Goal: Transaction & Acquisition: Book appointment/travel/reservation

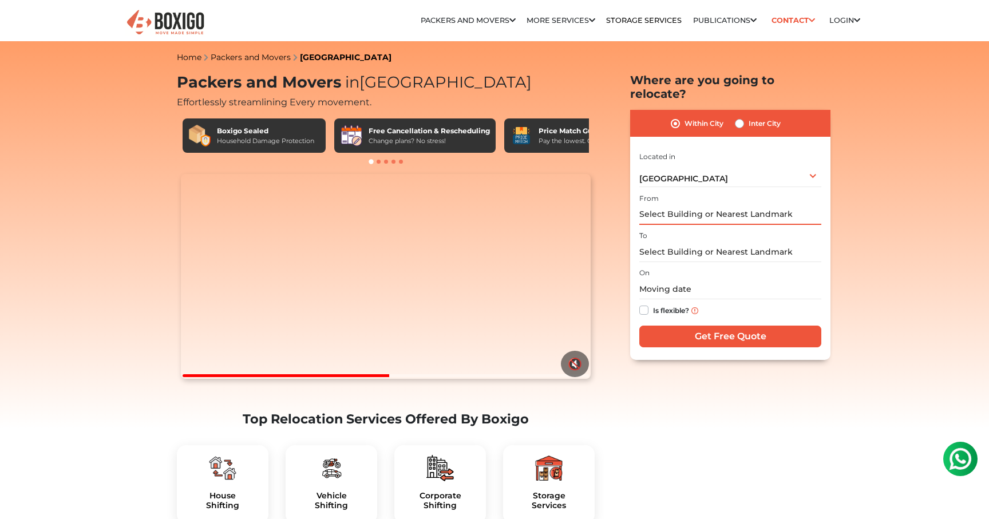
click at [756, 205] on input "text" at bounding box center [730, 215] width 182 height 20
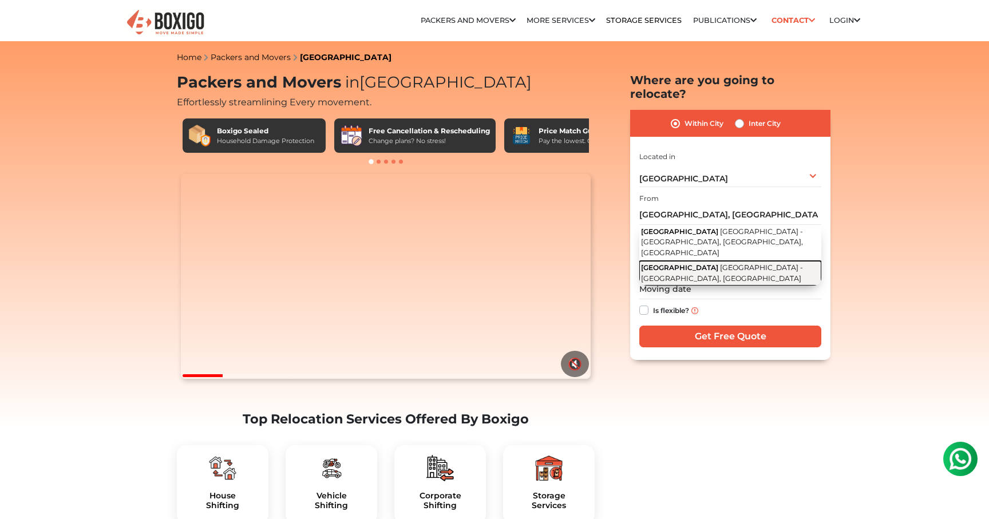
click at [751, 263] on span "Sarjapur - Marathahalli Road, Bengaluru, Karnataka" at bounding box center [722, 272] width 162 height 19
type input "Trinity Complex, Sarjapur - Marathahalli Road, Bengaluru, Karnataka"
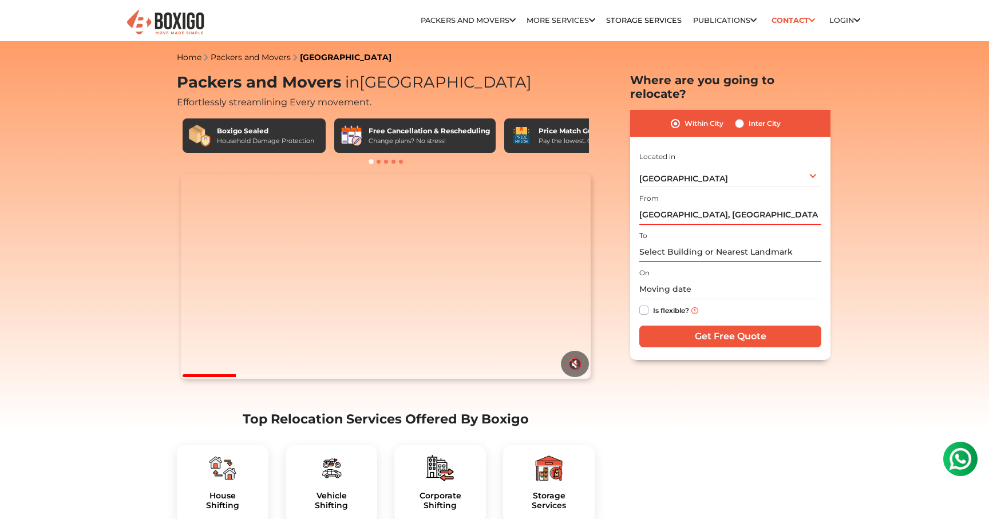
click at [716, 242] on input "text" at bounding box center [730, 252] width 182 height 20
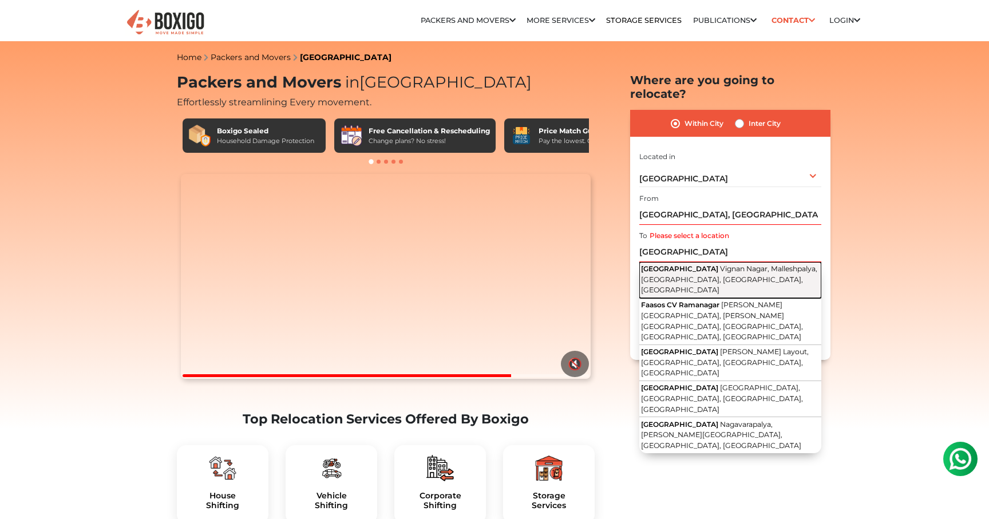
click at [718, 264] on span "Kaggadasapura Main Road" at bounding box center [679, 268] width 77 height 9
type input "Kaggadasapura Main Road, Vignan Nagar, Malleshpalya, Kaggadasapura, Bengaluru, …"
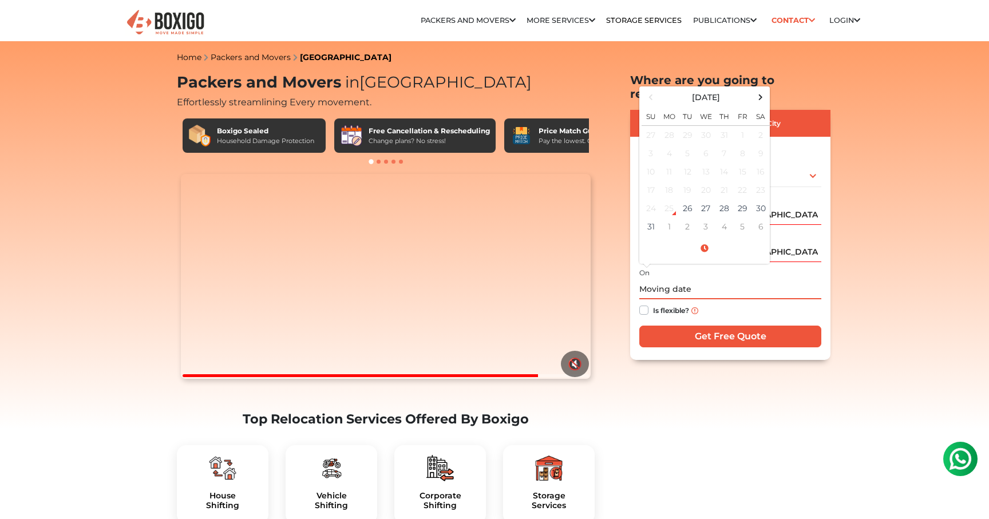
click at [675, 279] on input "text" at bounding box center [730, 289] width 182 height 20
click at [728, 199] on td "28" at bounding box center [724, 208] width 18 height 18
type input "08/28/2025 12:00 AM"
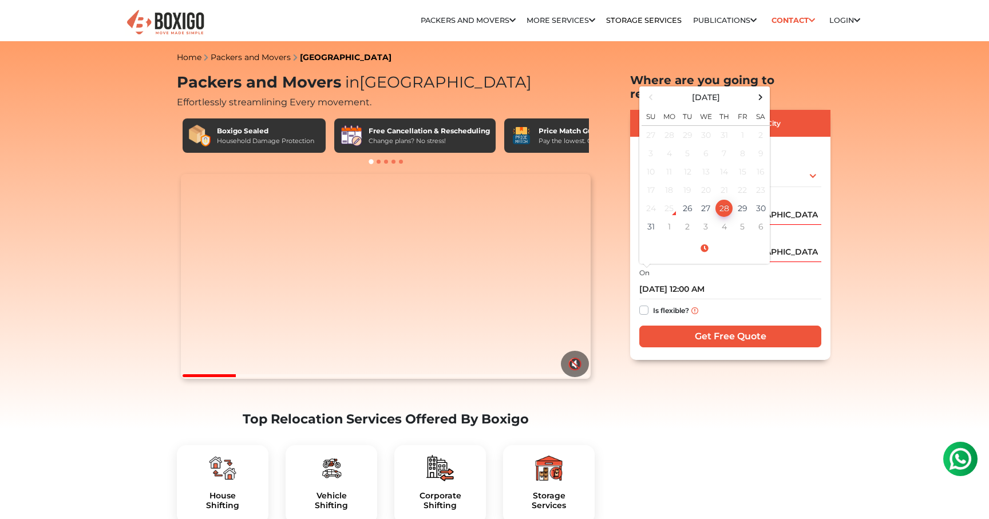
click at [749, 301] on div "Is flexible?" at bounding box center [730, 310] width 182 height 22
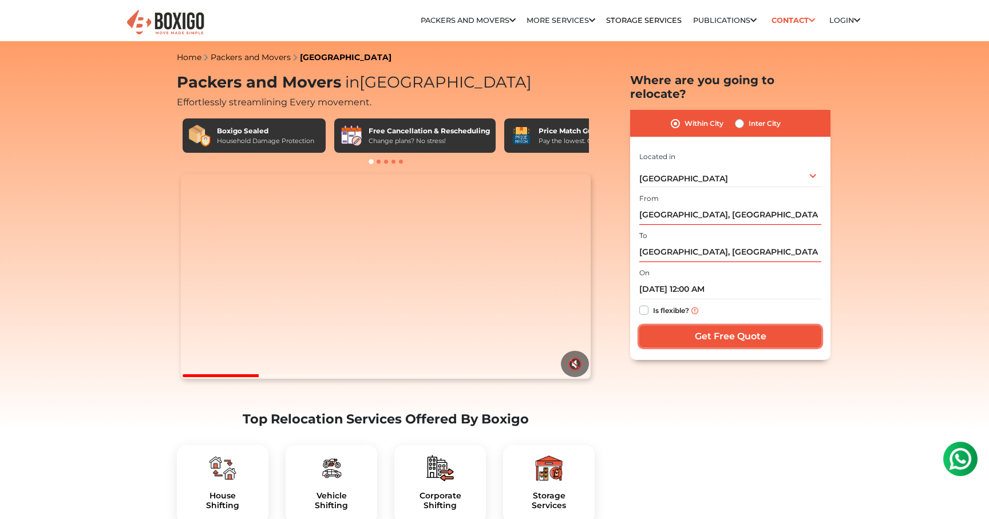
click at [744, 326] on input "Get Free Quote" at bounding box center [730, 337] width 182 height 22
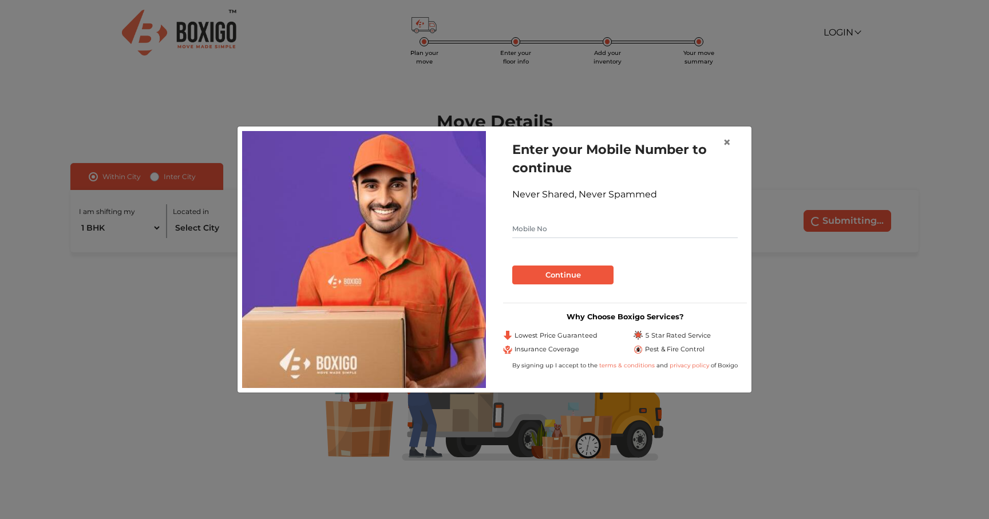
click at [644, 229] on input "text" at bounding box center [625, 229] width 226 height 18
type input "9611244277"
click at [547, 279] on button "Continue" at bounding box center [562, 275] width 101 height 19
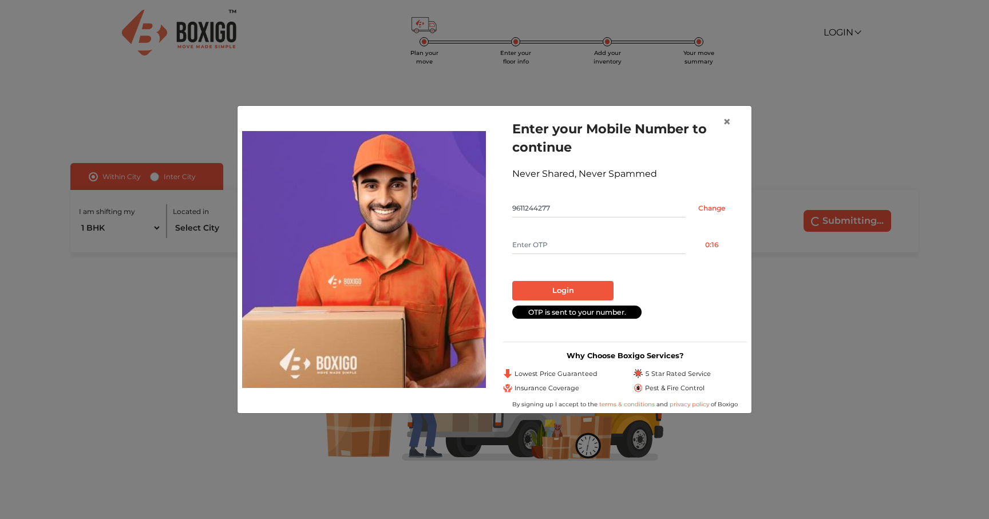
click at [529, 240] on input "text" at bounding box center [598, 245] width 173 height 18
type input "5225"
click at [559, 293] on button "Login" at bounding box center [562, 290] width 101 height 19
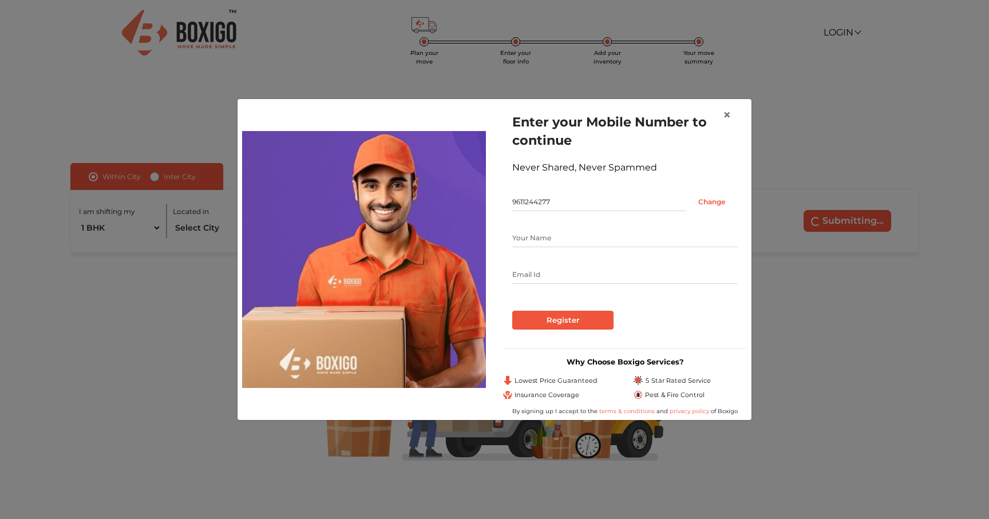
click at [564, 236] on input "text" at bounding box center [625, 238] width 226 height 18
type input "[PERSON_NAME]"
type input "[EMAIL_ADDRESS][DOMAIN_NAME]"
click at [569, 322] on input "Register" at bounding box center [562, 320] width 101 height 19
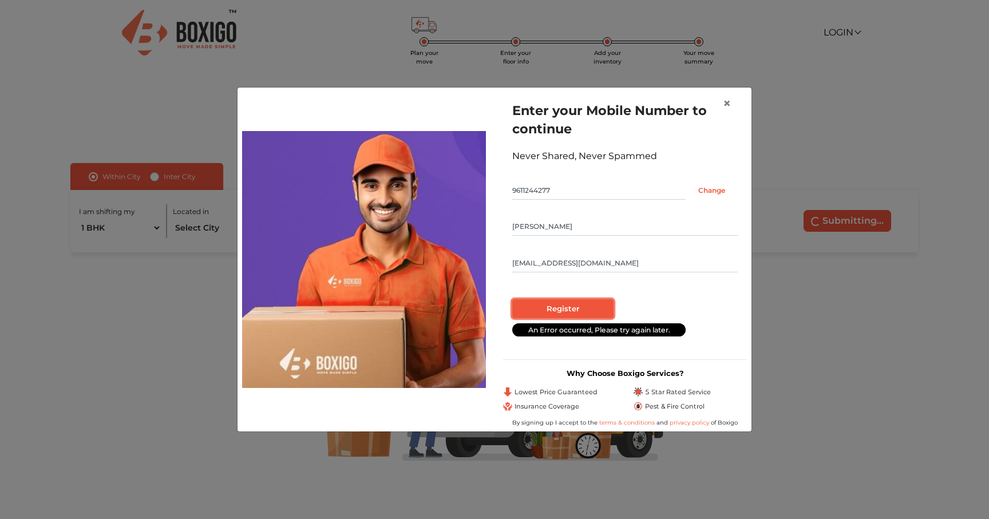
click at [581, 312] on input "Register" at bounding box center [562, 308] width 101 height 19
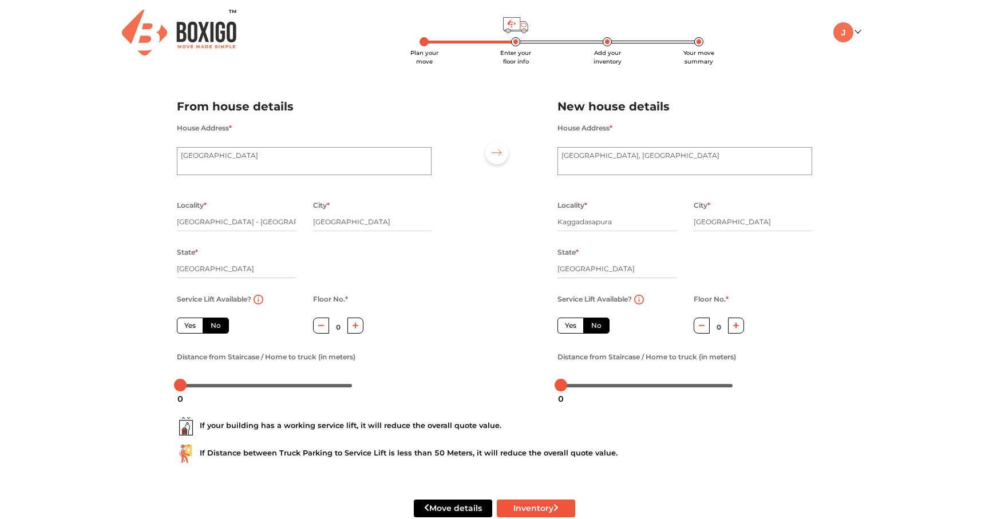
click at [193, 330] on label "Yes" at bounding box center [190, 326] width 26 height 16
click at [192, 328] on input "Yes" at bounding box center [187, 324] width 7 height 7
radio input "true"
click at [213, 326] on label "No" at bounding box center [216, 326] width 26 height 16
click at [213, 326] on input "No" at bounding box center [214, 324] width 7 height 7
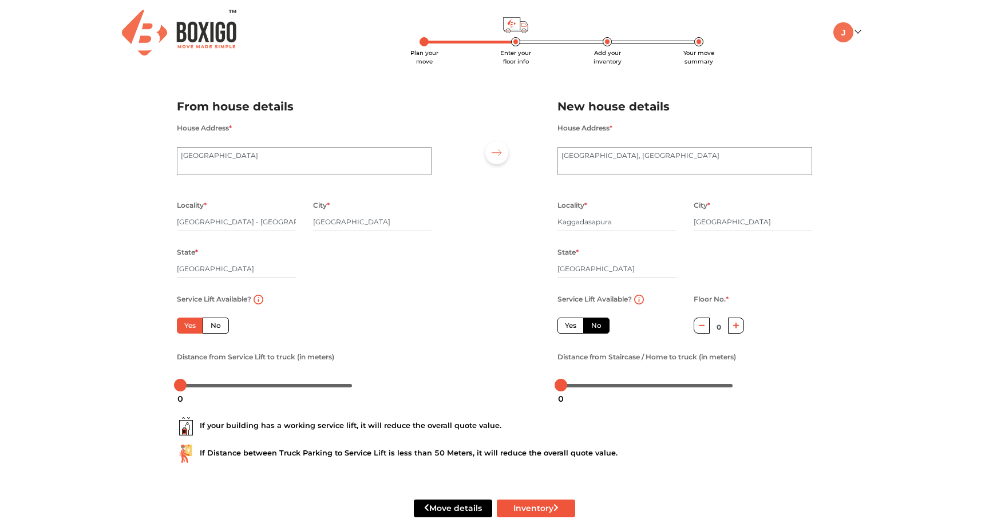
radio input "true"
click at [351, 330] on button "button" at bounding box center [356, 325] width 17 height 15
click at [322, 328] on icon "button" at bounding box center [321, 325] width 6 height 7
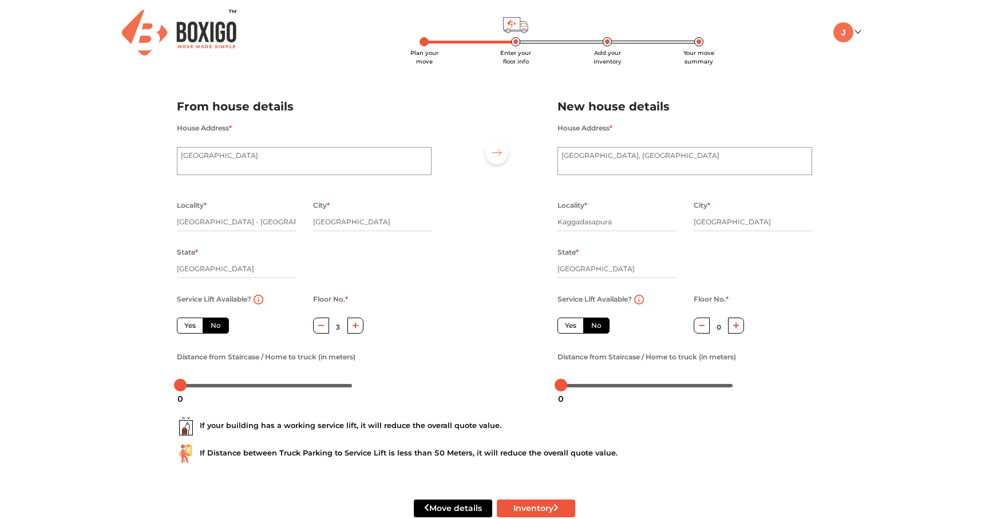
type input "2"
click at [187, 331] on label "Yes" at bounding box center [190, 326] width 26 height 16
click at [187, 328] on input "Yes" at bounding box center [187, 324] width 7 height 7
radio input "true"
type input "0"
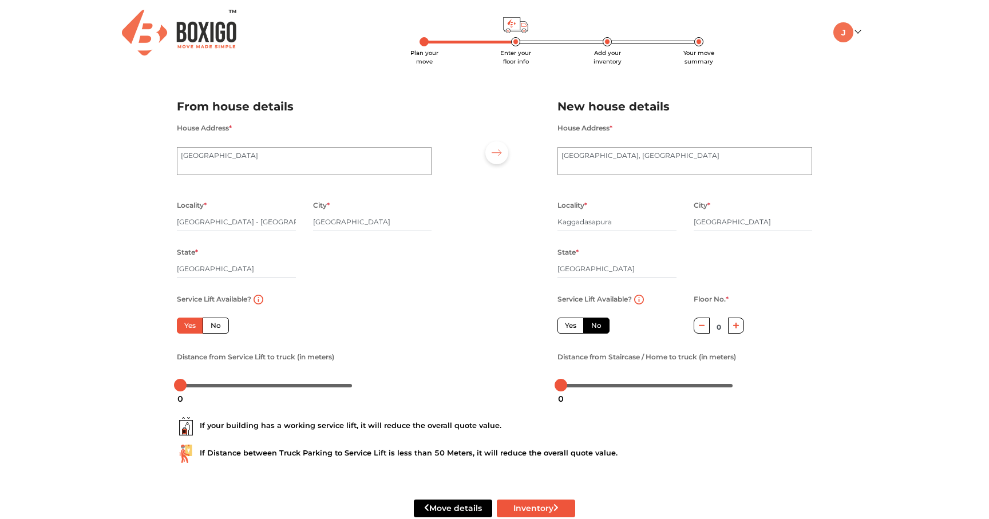
click at [211, 332] on label "No" at bounding box center [216, 326] width 26 height 16
click at [211, 328] on input "No" at bounding box center [214, 324] width 7 height 7
radio input "true"
click at [356, 333] on button "button" at bounding box center [356, 325] width 17 height 15
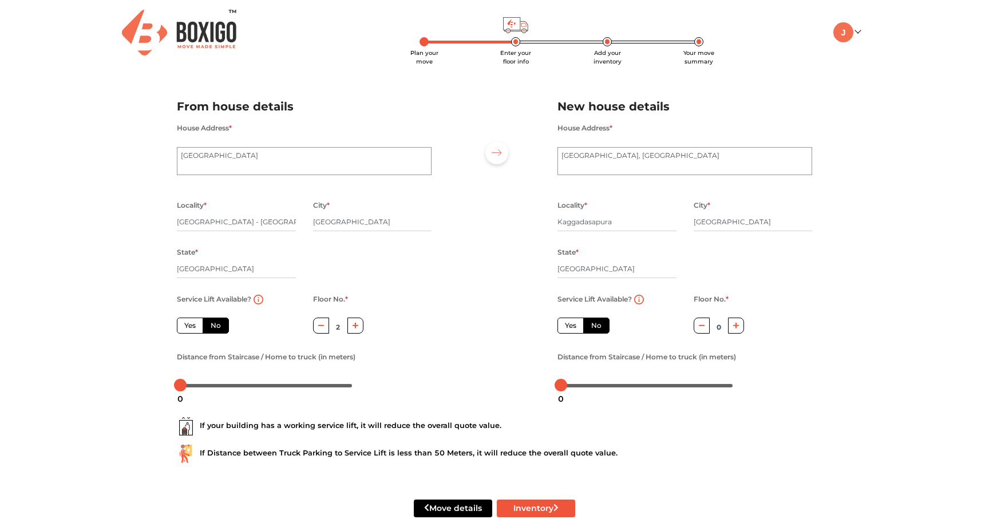
click at [356, 333] on button "button" at bounding box center [356, 325] width 17 height 15
click at [324, 326] on button "button" at bounding box center [321, 325] width 17 height 15
type input "2"
click at [734, 336] on div at bounding box center [736, 327] width 17 height 18
click at [734, 333] on button "button" at bounding box center [736, 325] width 17 height 15
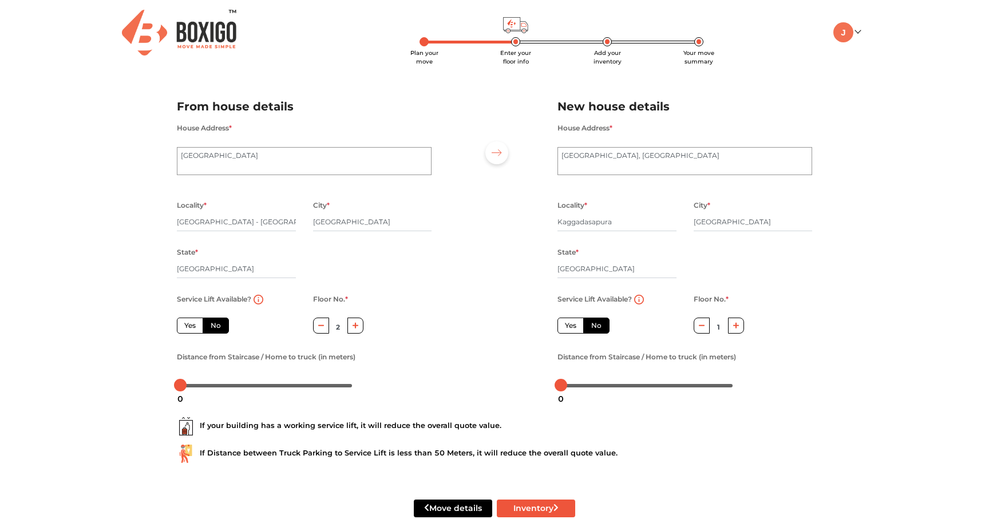
click at [734, 333] on button "button" at bounding box center [736, 325] width 17 height 15
click at [694, 335] on div at bounding box center [702, 327] width 17 height 18
click at [701, 331] on button "button" at bounding box center [702, 325] width 17 height 15
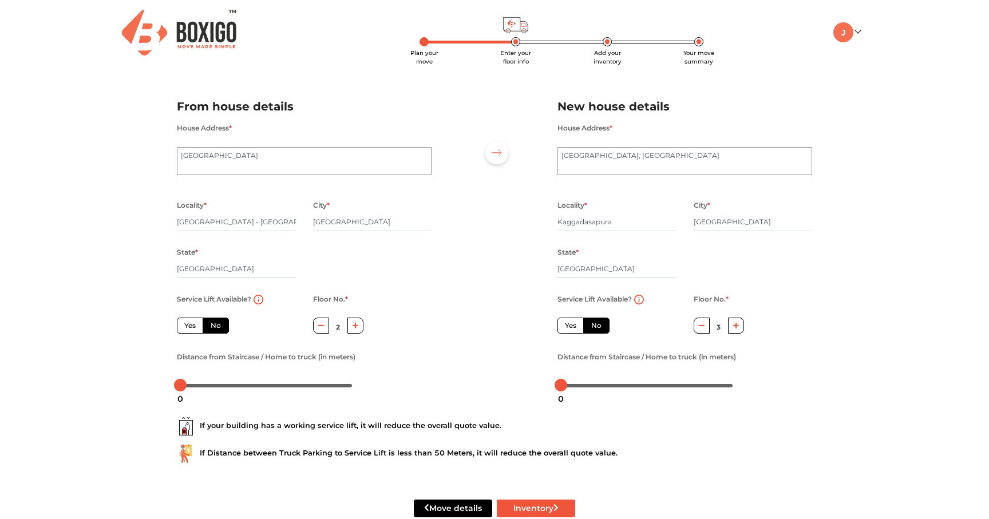
click at [745, 332] on div "Floor No. * 3" at bounding box center [719, 321] width 68 height 58
click at [743, 332] on button "button" at bounding box center [736, 325] width 17 height 15
type input "4"
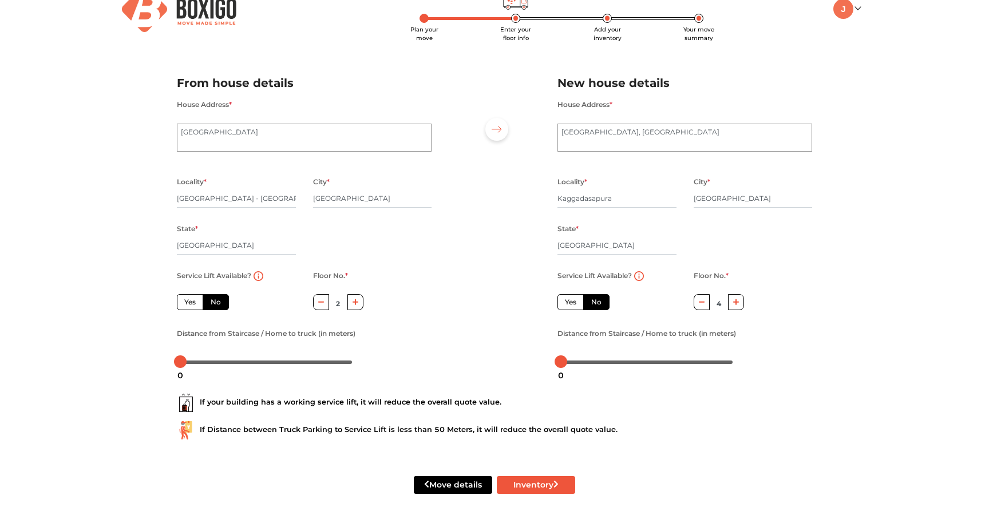
scroll to position [27, 0]
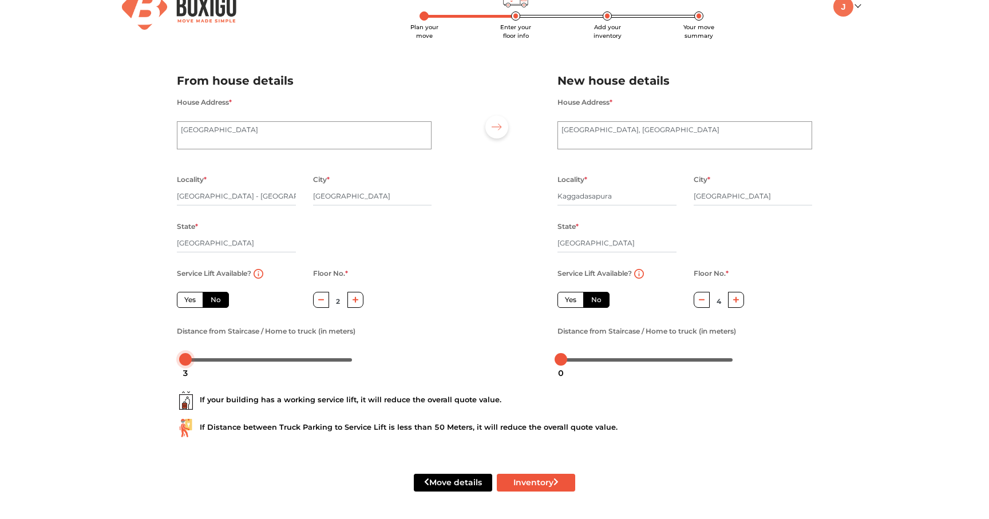
click at [186, 361] on div at bounding box center [185, 359] width 13 height 13
click at [195, 302] on label "Yes" at bounding box center [190, 300] width 26 height 16
click at [192, 302] on input "Yes" at bounding box center [187, 298] width 7 height 7
radio input "true"
type input "0"
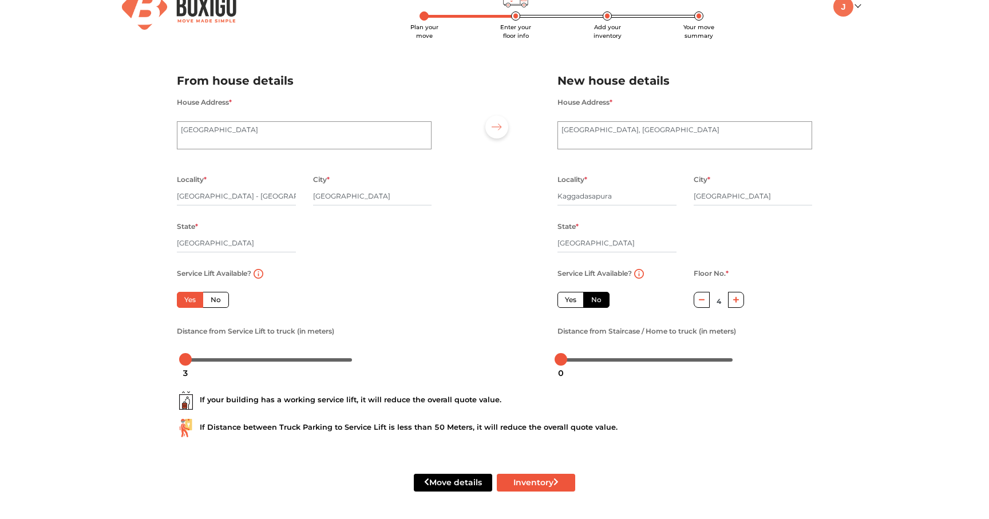
click at [570, 302] on label "Yes" at bounding box center [571, 300] width 26 height 16
click at [570, 302] on input "Yes" at bounding box center [568, 298] width 7 height 7
radio input "false"
type input "0"
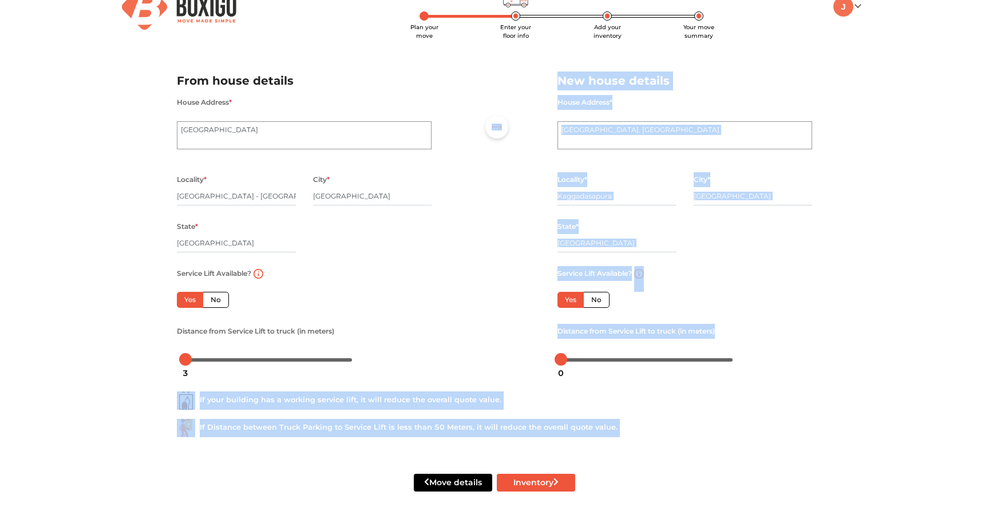
drag, startPoint x: 186, startPoint y: 362, endPoint x: 167, endPoint y: 362, distance: 18.9
click at [167, 362] on body "Plan your move Enter your floor info Add your inventory Your move summary My Mo…" at bounding box center [494, 233] width 989 height 519
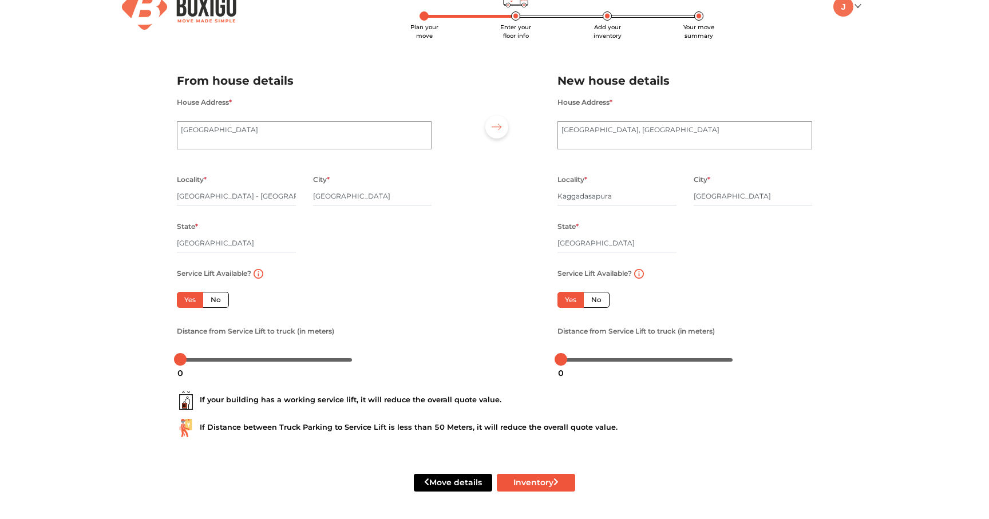
click at [207, 353] on div at bounding box center [266, 359] width 179 height 18
drag, startPoint x: 183, startPoint y: 360, endPoint x: 200, endPoint y: 361, distance: 17.2
click at [200, 361] on div at bounding box center [197, 359] width 13 height 13
drag, startPoint x: 560, startPoint y: 361, endPoint x: 569, endPoint y: 362, distance: 8.8
click at [569, 362] on body "Plan your move Enter your floor info Add your inventory Your move summary My Mo…" at bounding box center [494, 233] width 989 height 519
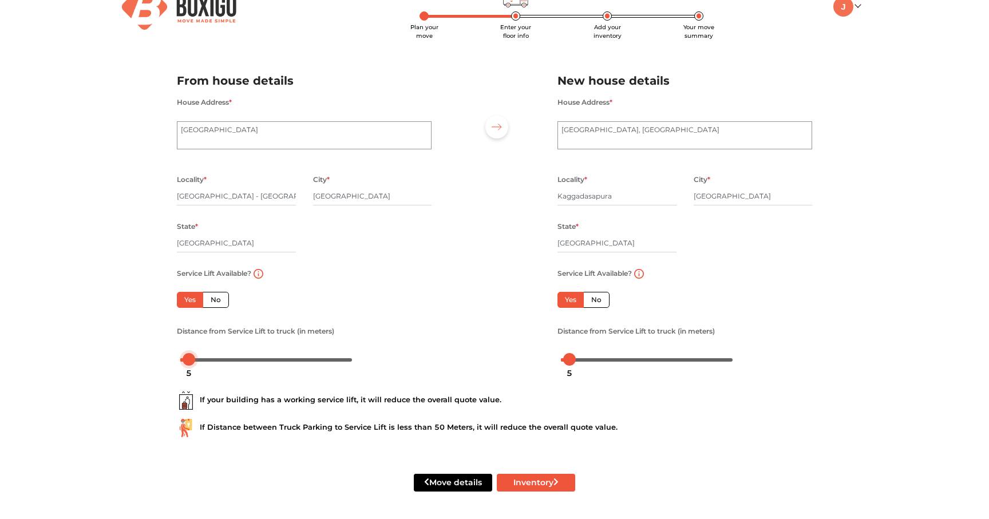
drag, startPoint x: 196, startPoint y: 360, endPoint x: 188, endPoint y: 359, distance: 8.0
click at [188, 359] on div at bounding box center [189, 359] width 13 height 13
click at [519, 484] on button "Inventory" at bounding box center [536, 483] width 78 height 18
click at [535, 483] on button "Inventory" at bounding box center [536, 483] width 78 height 18
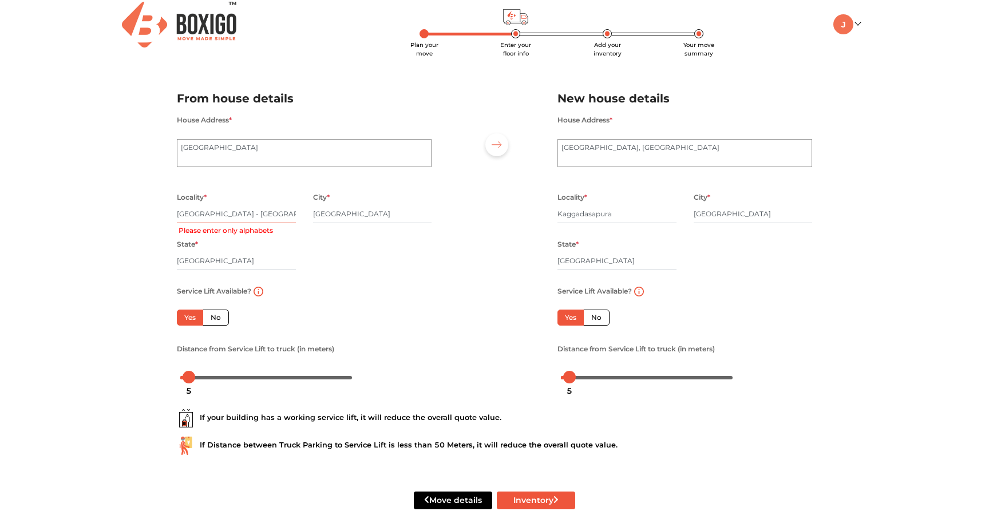
scroll to position [0, 0]
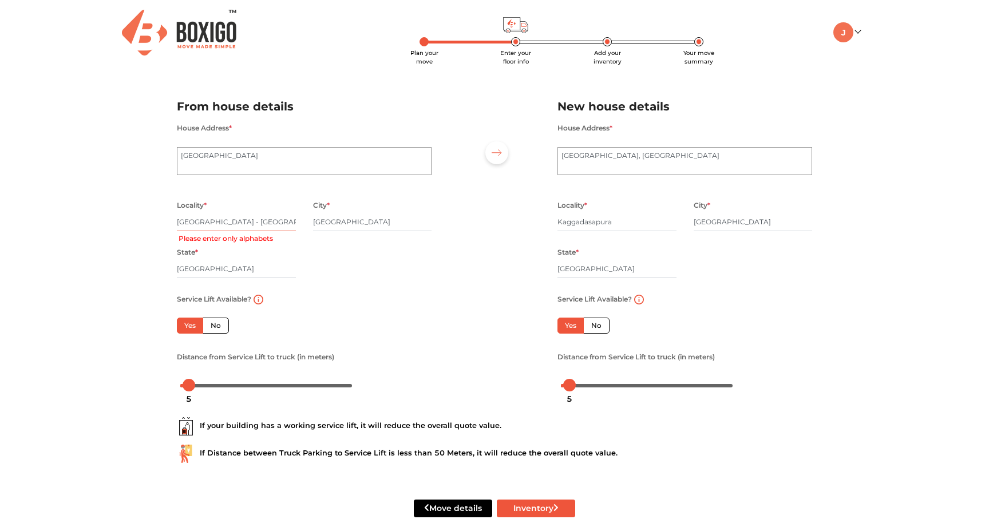
click at [222, 220] on input "[GEOGRAPHIC_DATA] - [GEOGRAPHIC_DATA]" at bounding box center [236, 222] width 119 height 18
click at [254, 222] on input "[GEOGRAPHIC_DATA] - [GEOGRAPHIC_DATA]" at bounding box center [236, 222] width 119 height 18
click at [254, 222] on input "[GEOGRAPHIC_DATA] - [GEOGRAPHIC_DATA] i Road" at bounding box center [236, 222] width 119 height 18
drag, startPoint x: 299, startPoint y: 219, endPoint x: 280, endPoint y: 220, distance: 18.9
click at [297, 219] on div "Locality * [GEOGRAPHIC_DATA] - [GEOGRAPHIC_DATA] i Road Please enter only alpha…" at bounding box center [236, 221] width 136 height 47
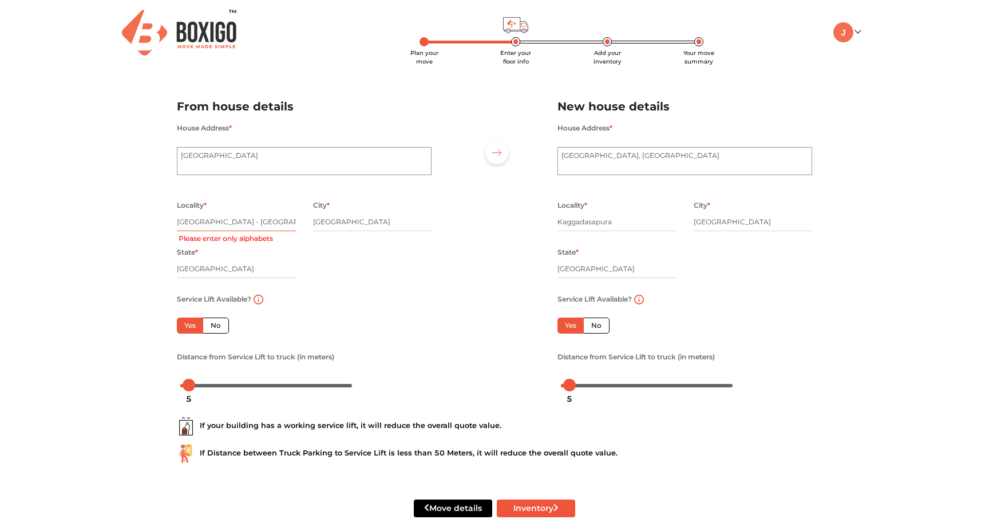
click at [280, 222] on input "[GEOGRAPHIC_DATA] - [GEOGRAPHIC_DATA] i Road" at bounding box center [236, 222] width 119 height 18
click at [211, 225] on input "[GEOGRAPHIC_DATA], Birundavan Appartment" at bounding box center [236, 222] width 119 height 18
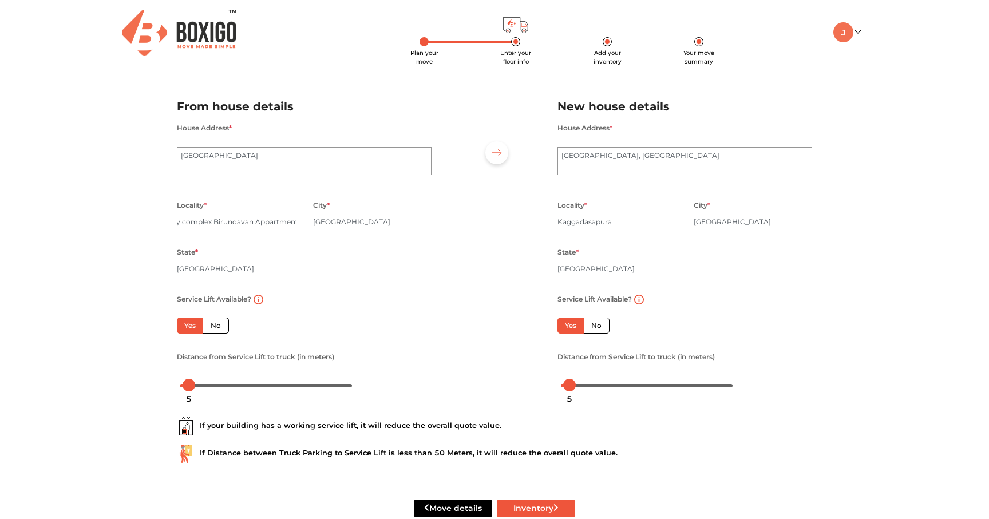
scroll to position [0, 0]
type input "trinity complex Birundavan Appartment"
click at [541, 510] on button "Inventory" at bounding box center [536, 509] width 78 height 18
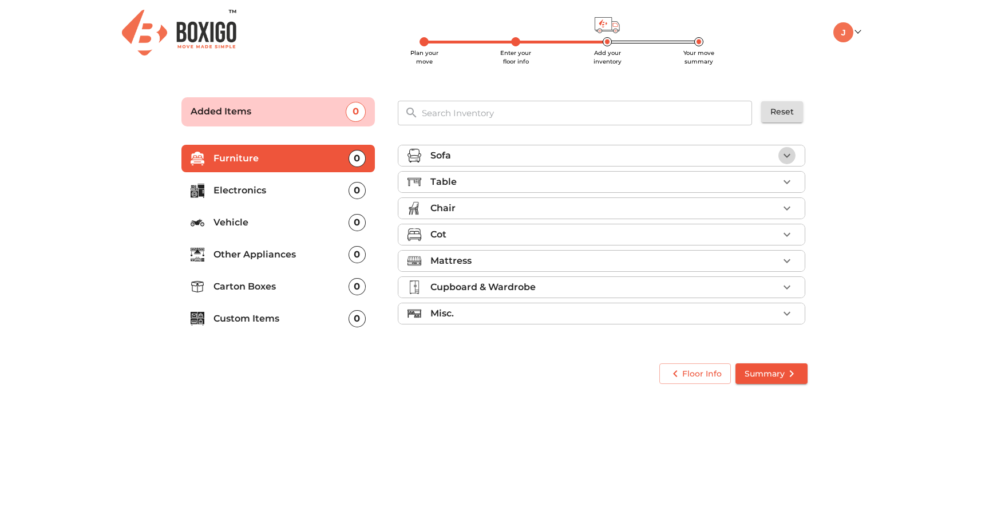
click at [787, 154] on icon "button" at bounding box center [787, 156] width 14 height 14
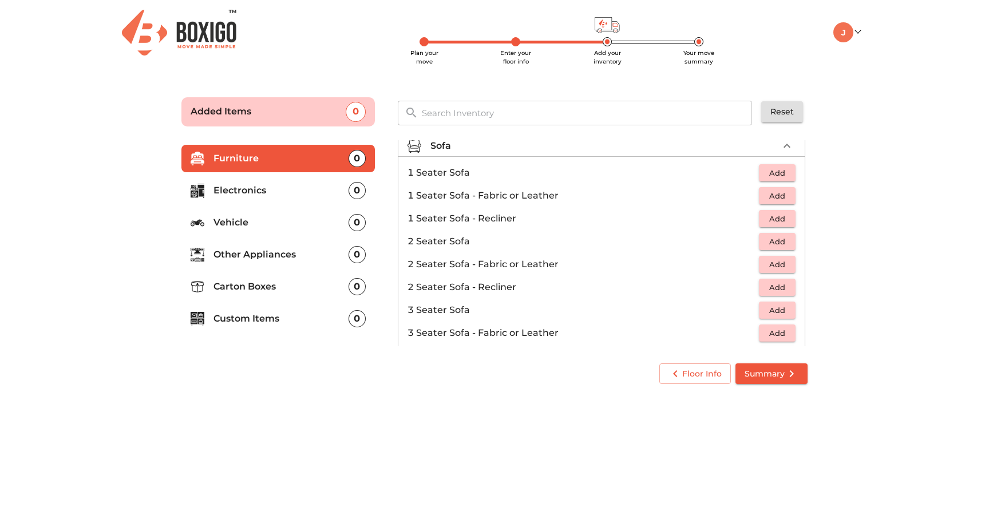
scroll to position [15, 0]
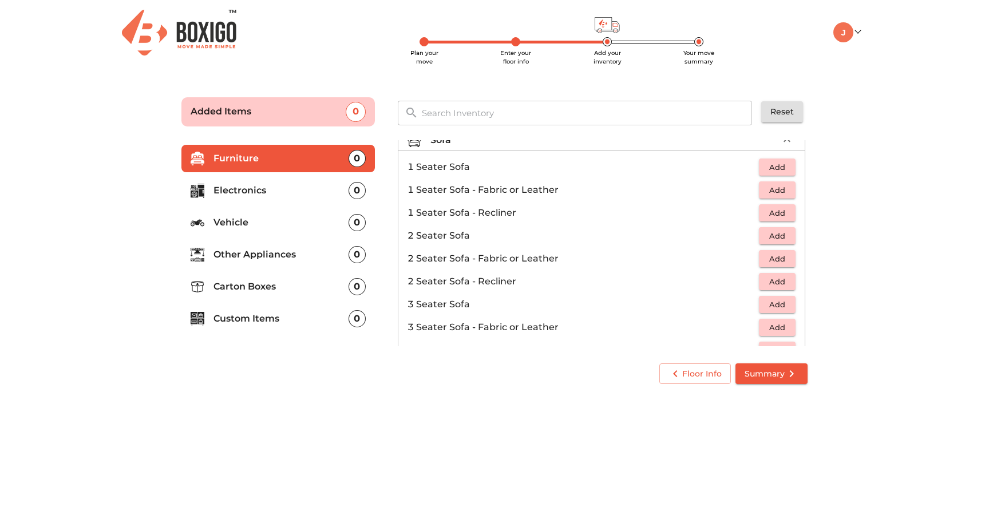
click at [770, 301] on span "Add" at bounding box center [777, 304] width 25 height 13
click at [784, 167] on span "Add" at bounding box center [777, 167] width 25 height 13
click at [784, 168] on icon "button" at bounding box center [787, 167] width 14 height 14
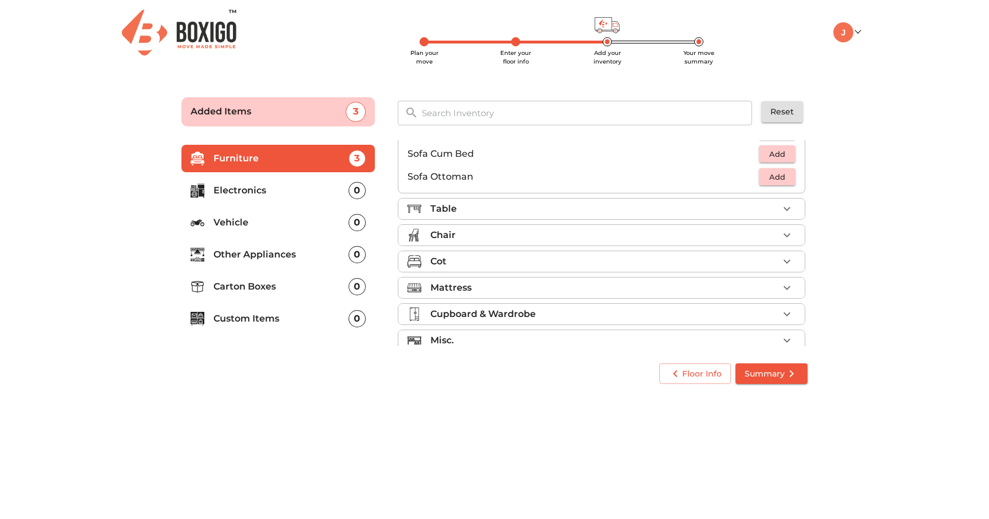
scroll to position [341, 0]
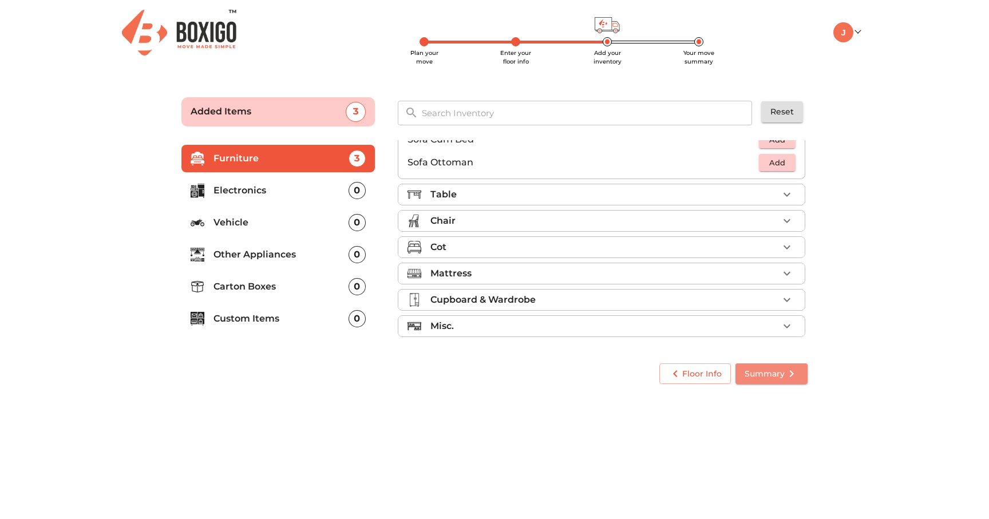
click at [776, 375] on span "Summary" at bounding box center [772, 374] width 54 height 14
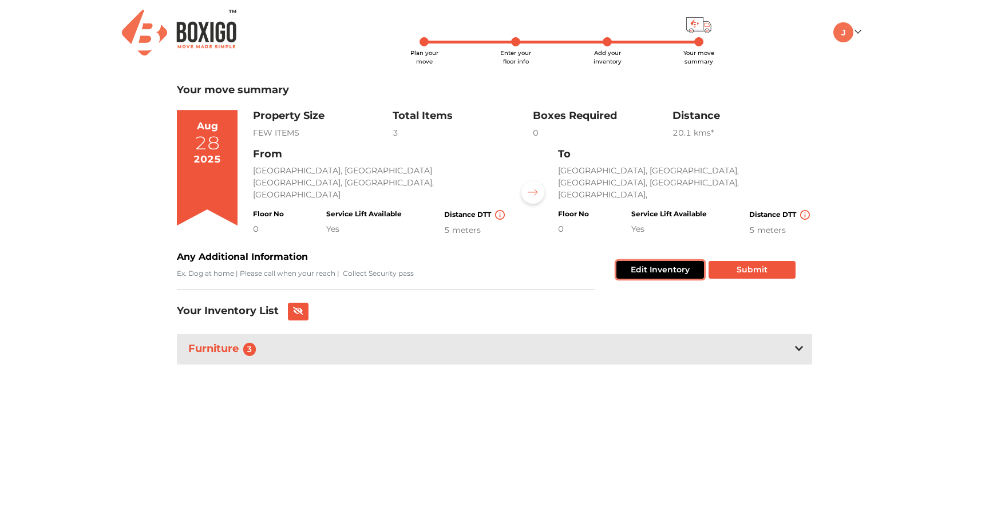
click at [662, 272] on button "Edit Inventory" at bounding box center [661, 270] width 88 height 18
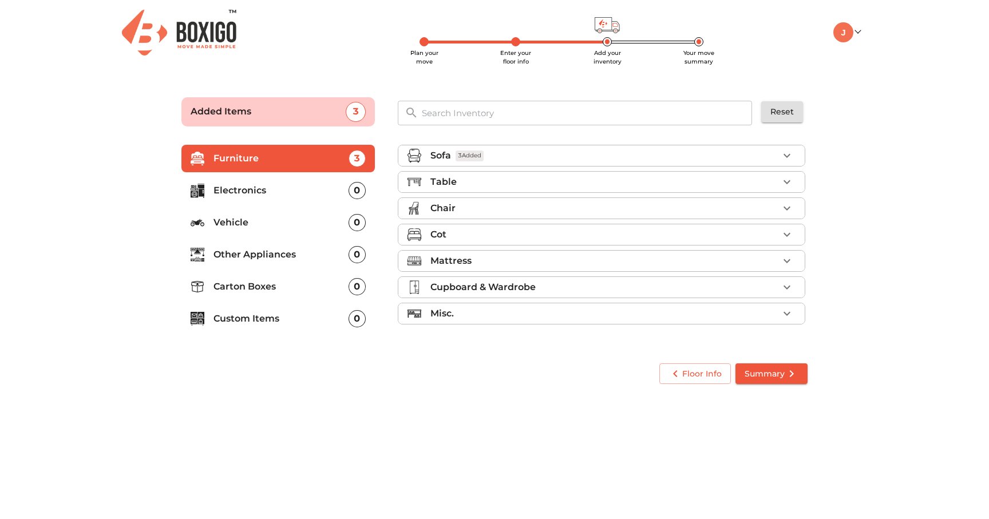
click at [789, 184] on icon "button" at bounding box center [787, 182] width 14 height 14
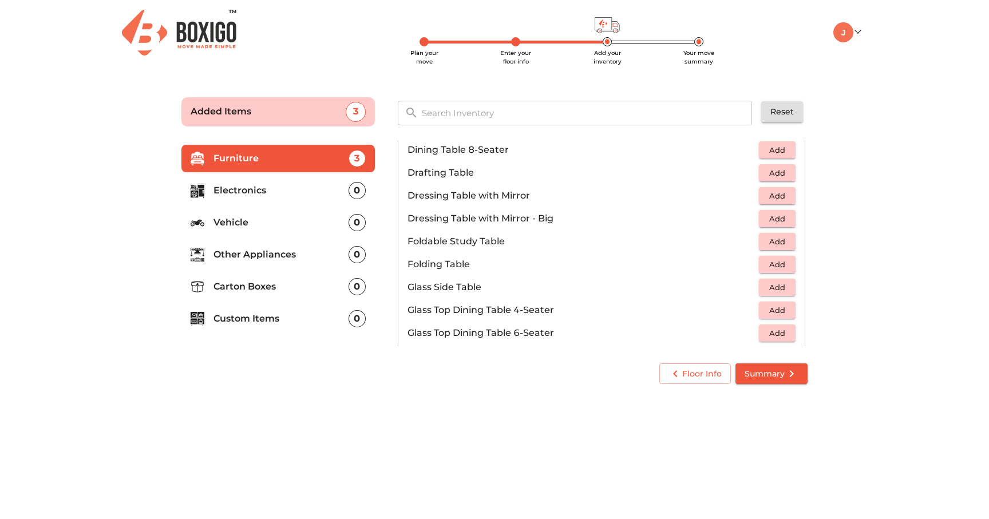
scroll to position [289, 0]
click at [777, 263] on span "Add" at bounding box center [777, 264] width 25 height 13
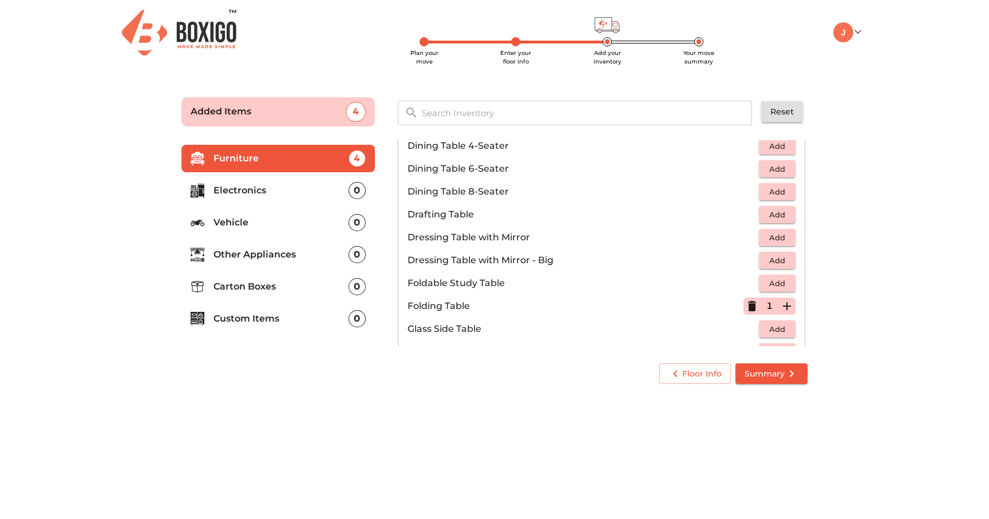
scroll to position [0, 0]
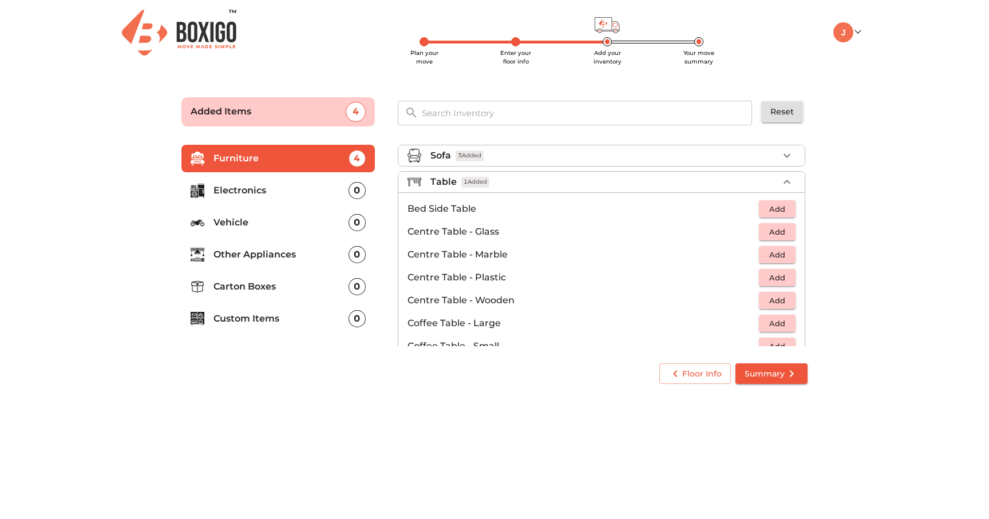
click at [787, 178] on icon "button" at bounding box center [787, 182] width 14 height 14
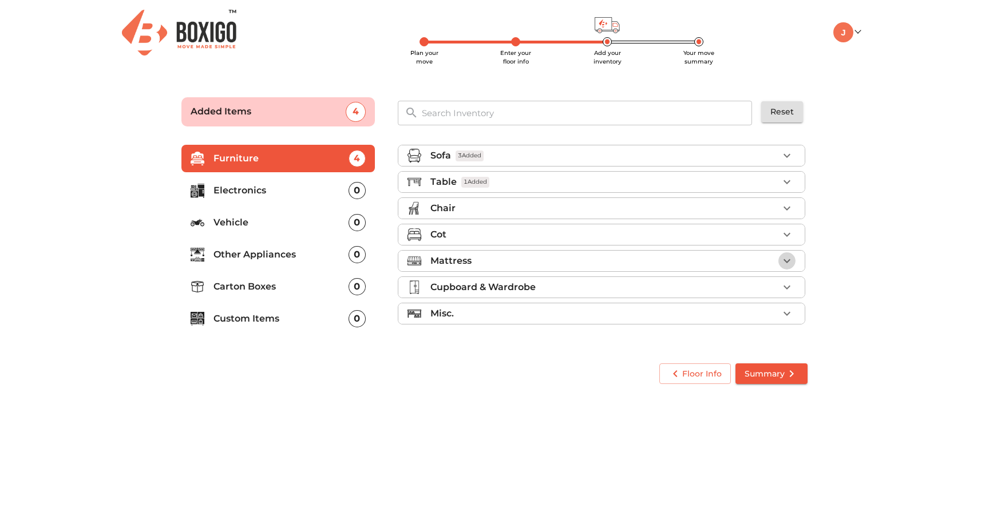
click at [782, 261] on icon "button" at bounding box center [787, 261] width 14 height 14
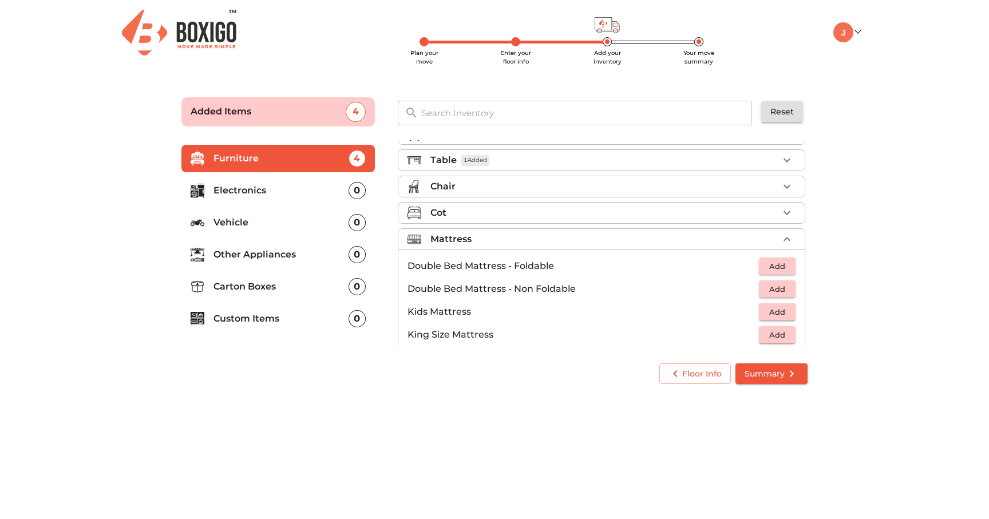
scroll to position [37, 0]
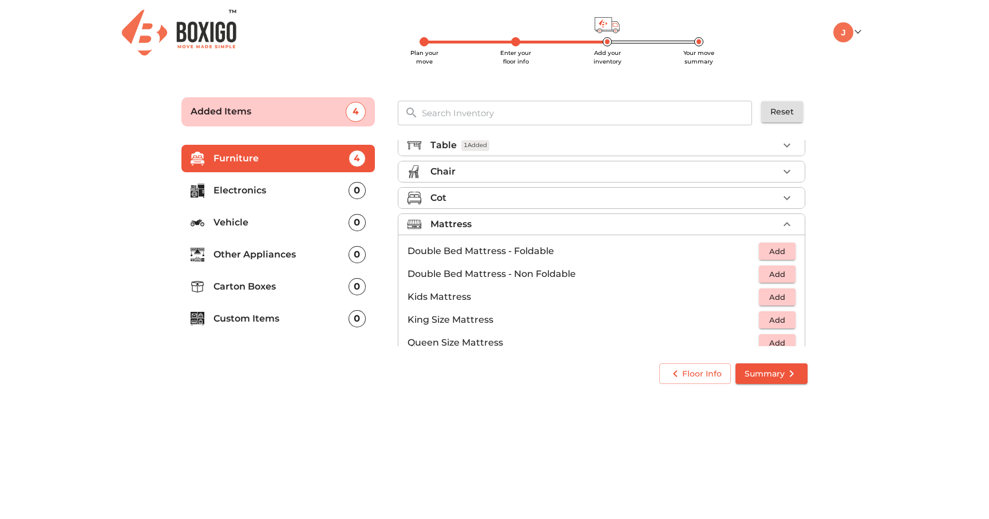
click at [773, 279] on span "Add" at bounding box center [777, 274] width 25 height 13
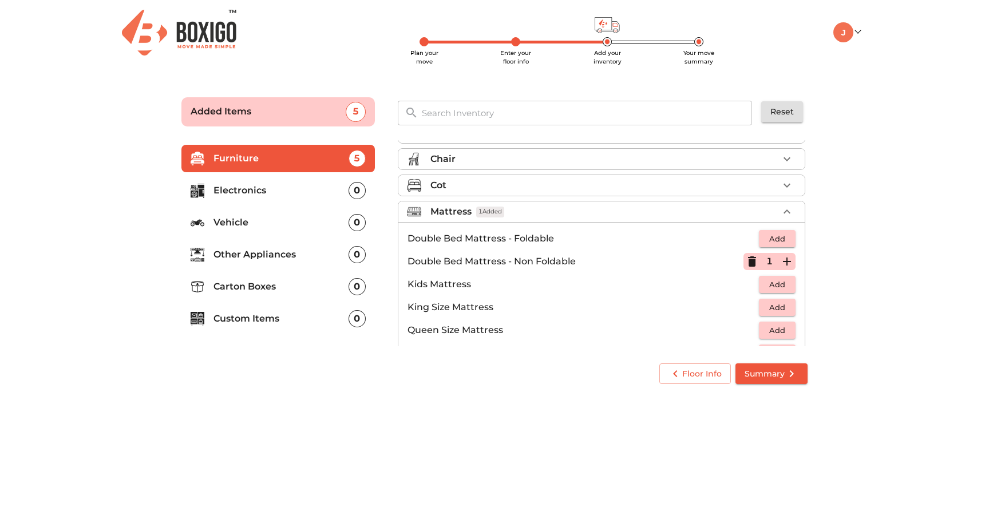
click at [784, 259] on icon "button" at bounding box center [787, 262] width 14 height 14
click at [748, 266] on icon "button" at bounding box center [752, 262] width 14 height 14
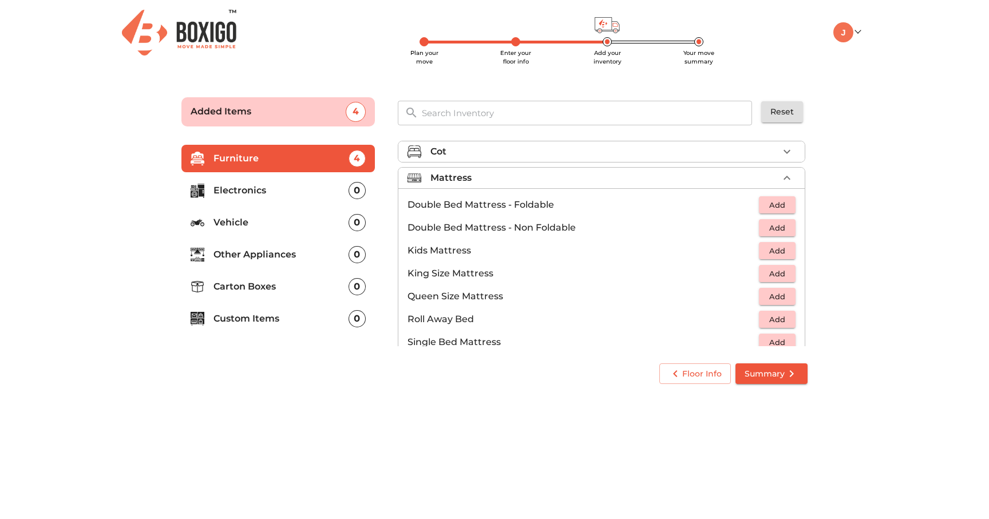
scroll to position [96, 0]
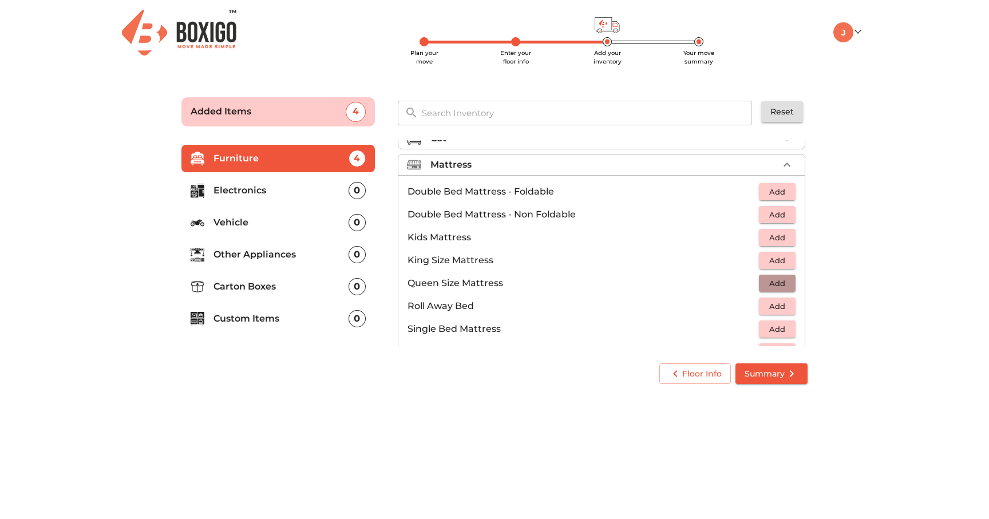
click at [779, 289] on span "Add" at bounding box center [777, 283] width 25 height 13
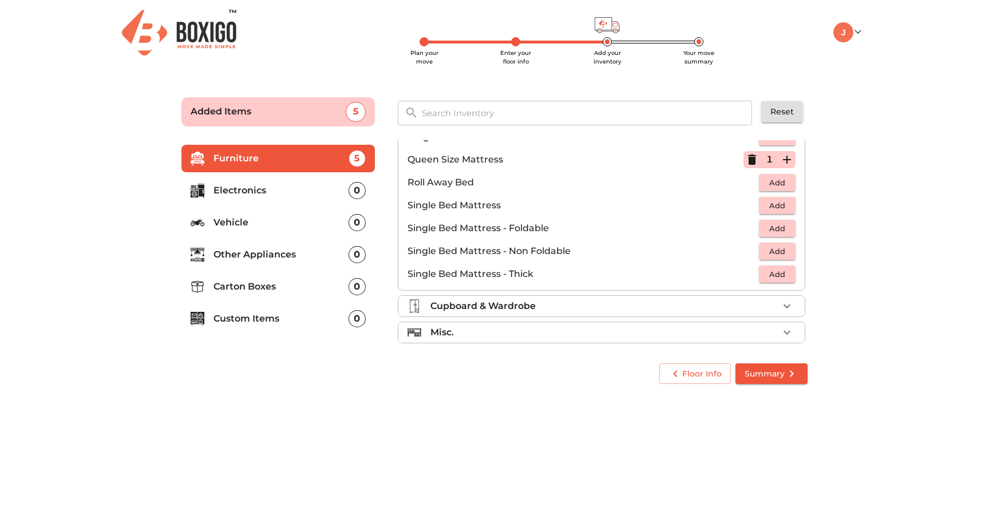
scroll to position [226, 0]
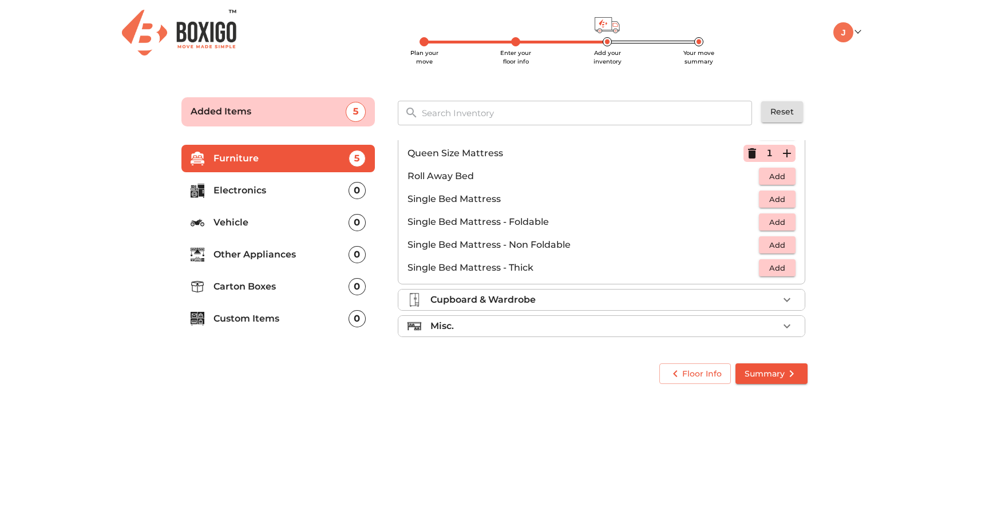
click at [793, 299] on icon "button" at bounding box center [787, 300] width 14 height 14
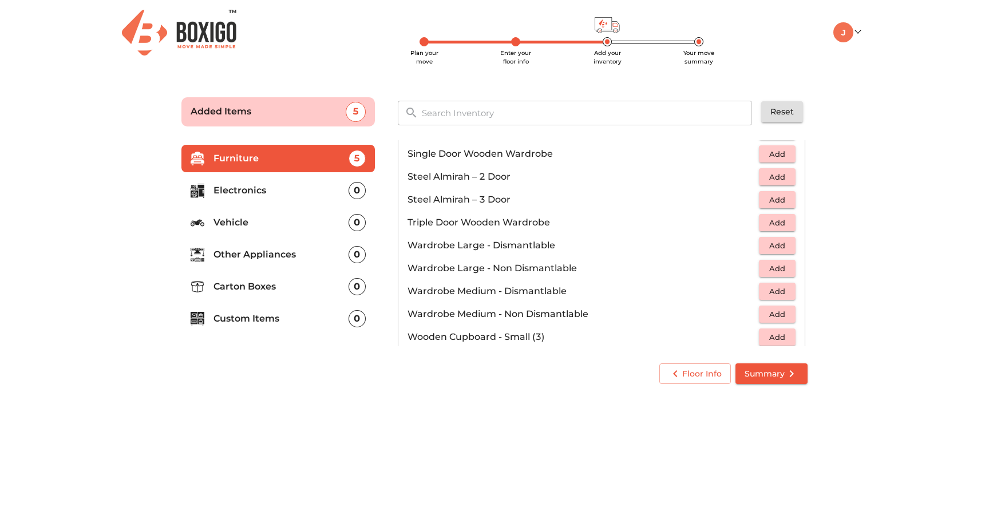
scroll to position [386, 0]
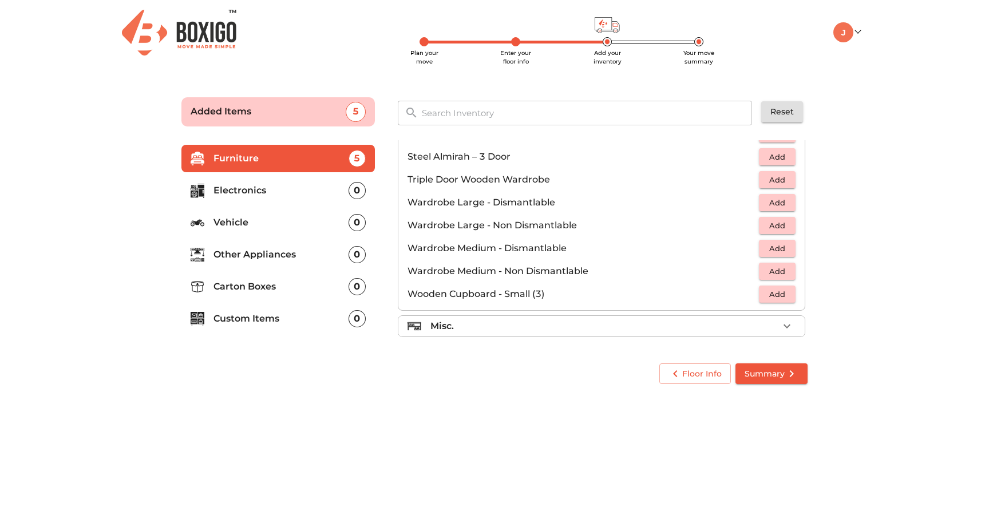
click at [791, 329] on icon "button" at bounding box center [787, 326] width 14 height 14
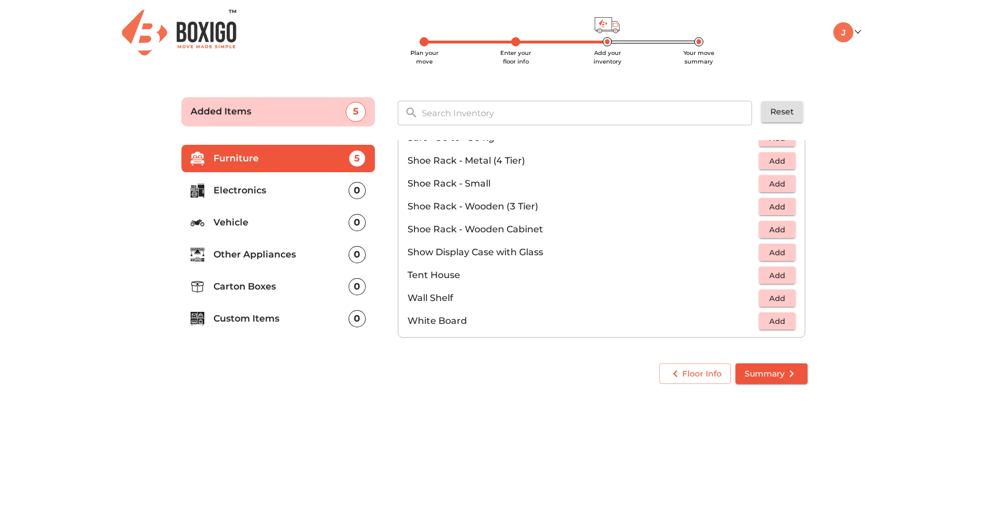
scroll to position [615, 0]
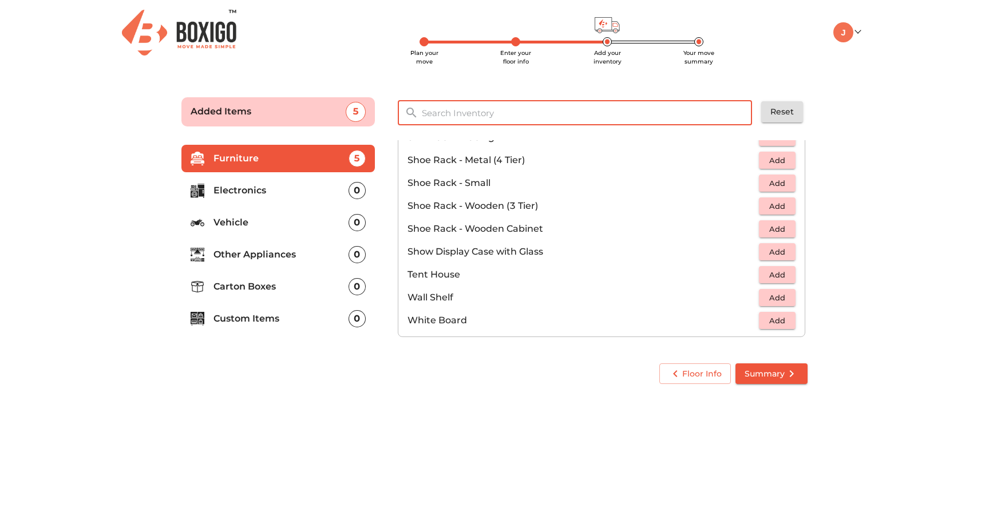
click at [555, 116] on input "text" at bounding box center [587, 113] width 345 height 25
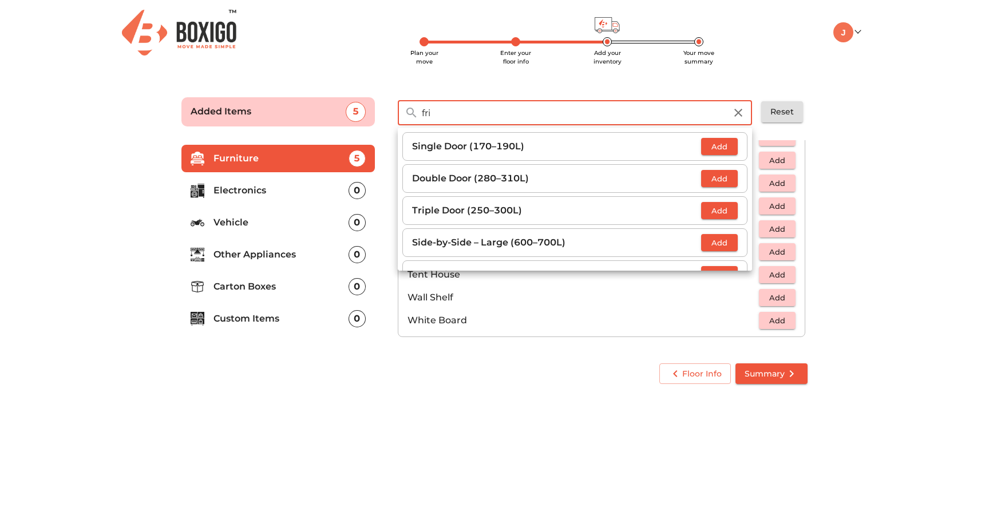
click at [720, 148] on span "Add" at bounding box center [719, 146] width 25 height 13
click at [512, 115] on input "fri" at bounding box center [574, 113] width 318 height 25
type input "wash"
click at [717, 147] on span "Add" at bounding box center [719, 146] width 25 height 13
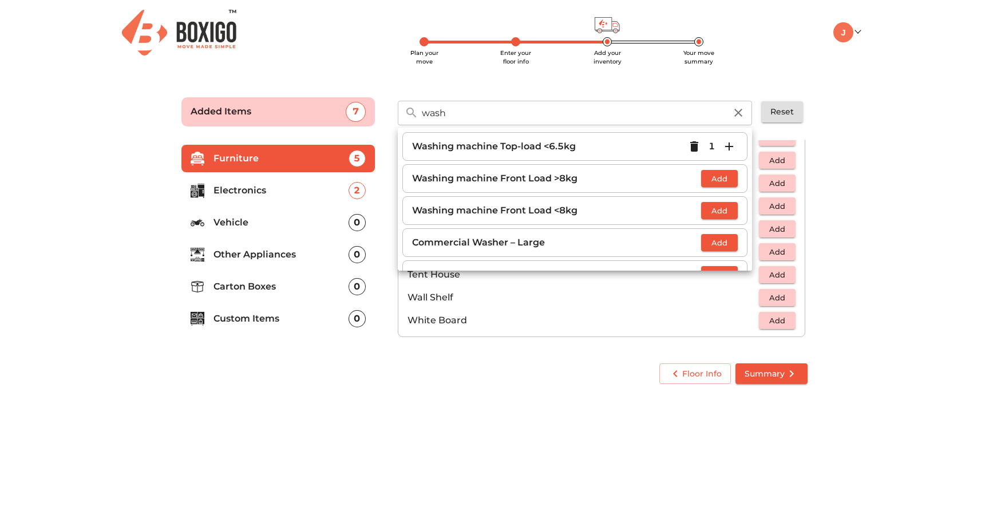
click at [916, 201] on main "Plan your move Enter your floor info Add your inventory Your move summary Added…" at bounding box center [494, 238] width 989 height 315
click at [844, 149] on main "Plan your move Enter your floor info Add your inventory Your move summary Added…" at bounding box center [494, 238] width 989 height 315
click at [859, 149] on main "Plan your move Enter your floor info Add your inventory Your move summary Added…" at bounding box center [494, 238] width 989 height 315
click at [782, 374] on span "Summary" at bounding box center [772, 374] width 54 height 14
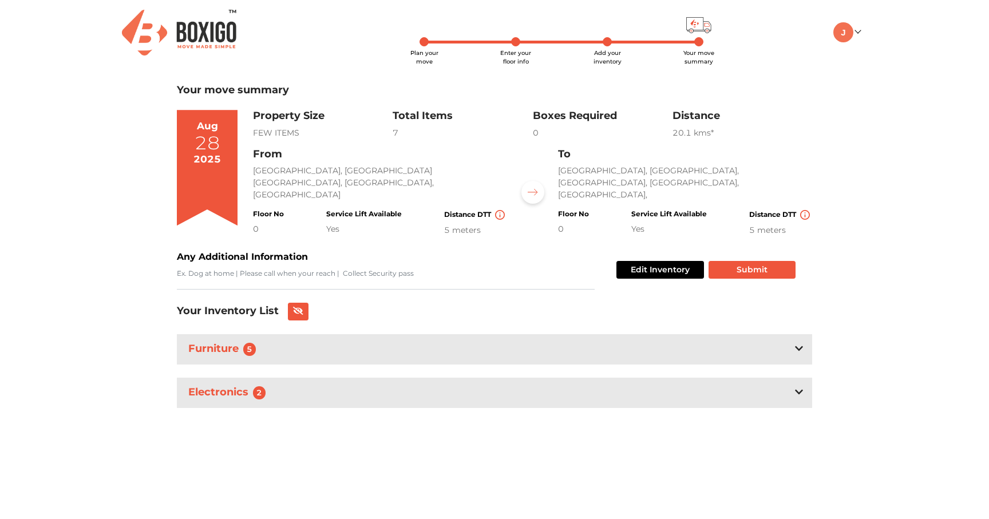
click at [698, 336] on div "Furniture 5" at bounding box center [494, 349] width 635 height 30
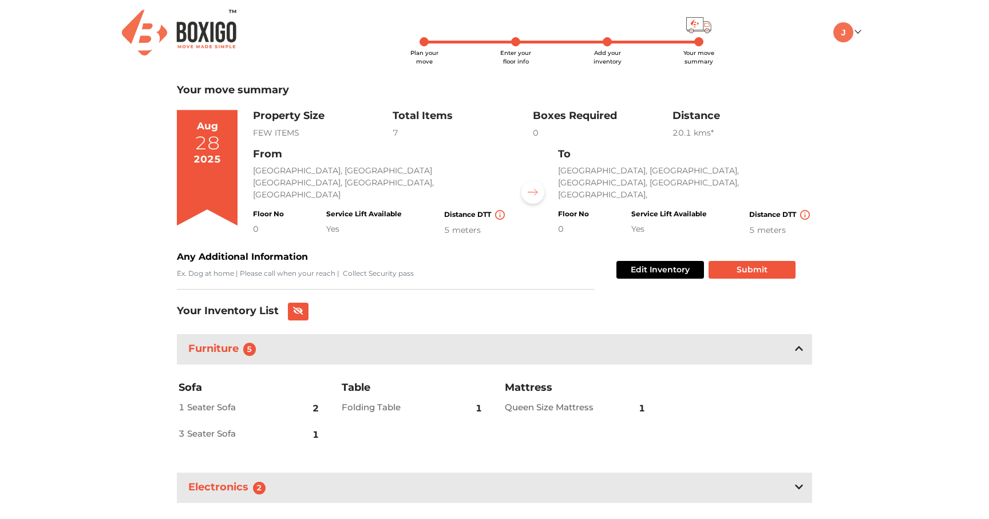
scroll to position [23, 0]
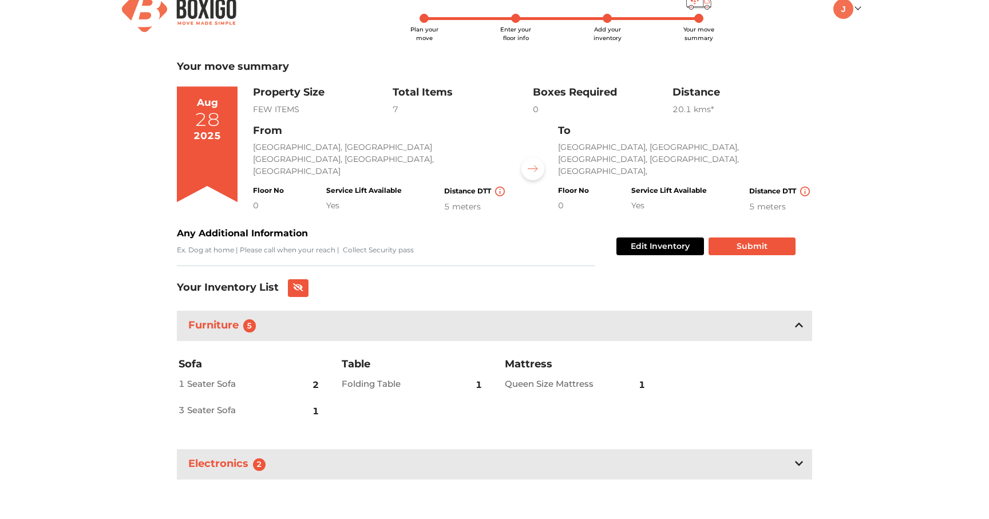
click at [643, 453] on div "Electronics 2" at bounding box center [494, 464] width 635 height 30
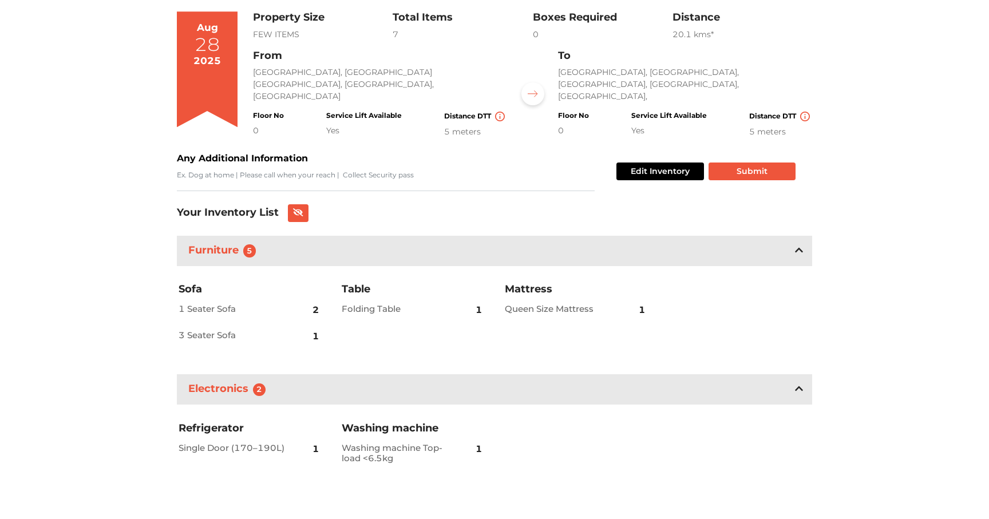
scroll to position [98, 0]
click at [762, 172] on button "Submit" at bounding box center [752, 172] width 87 height 18
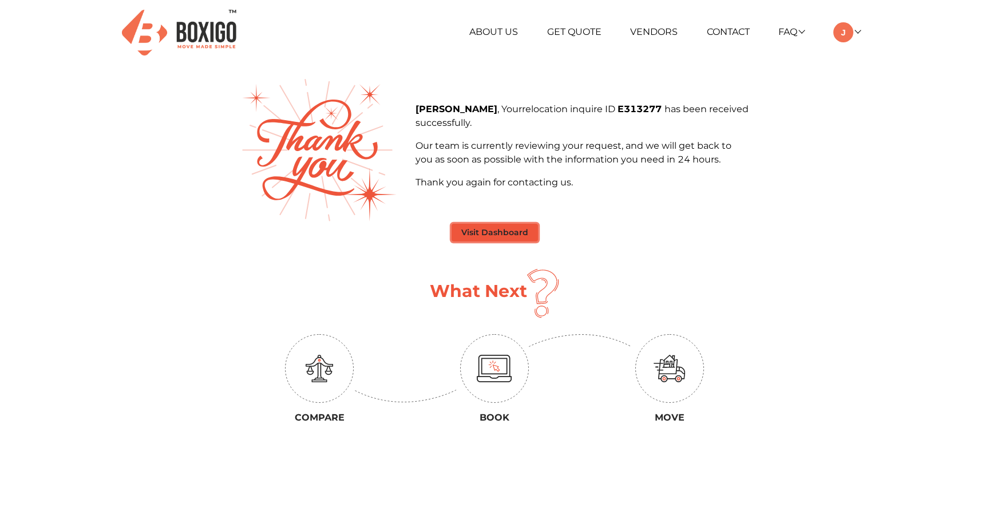
click at [480, 237] on button "Visit Dashboard" at bounding box center [495, 233] width 86 height 18
